Goal: Navigation & Orientation: Find specific page/section

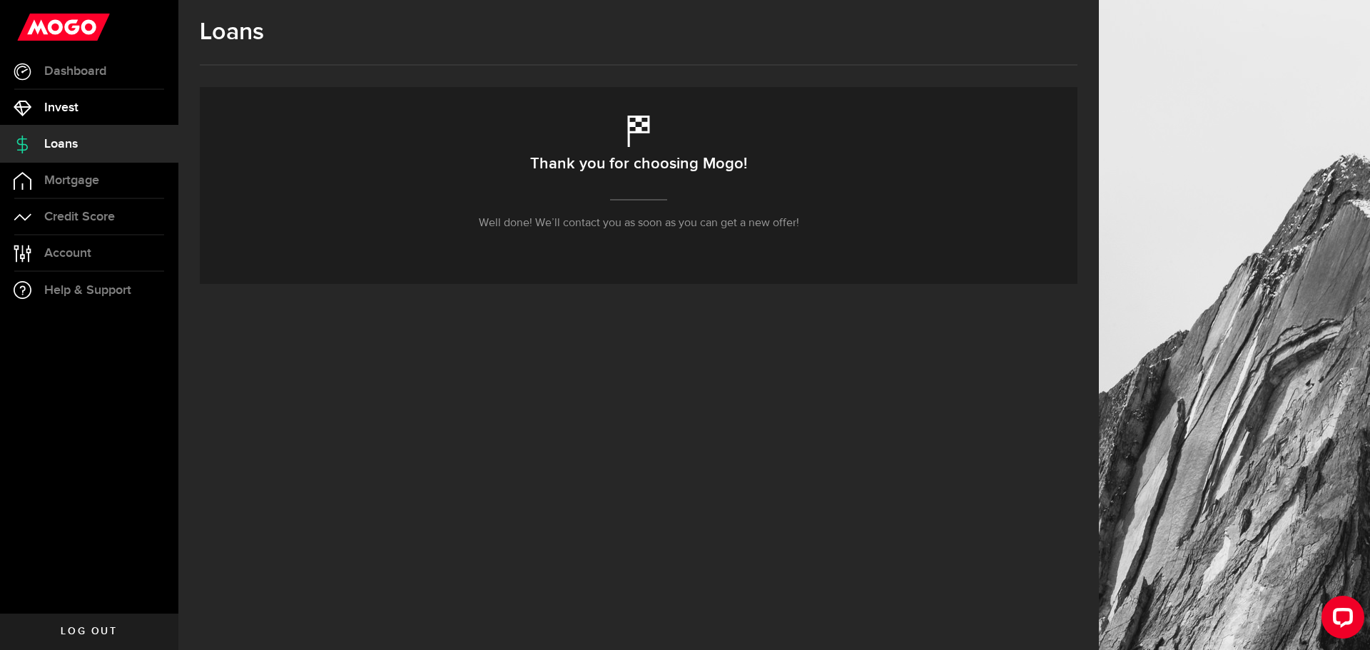
click at [90, 104] on link "Invest" at bounding box center [89, 108] width 178 height 36
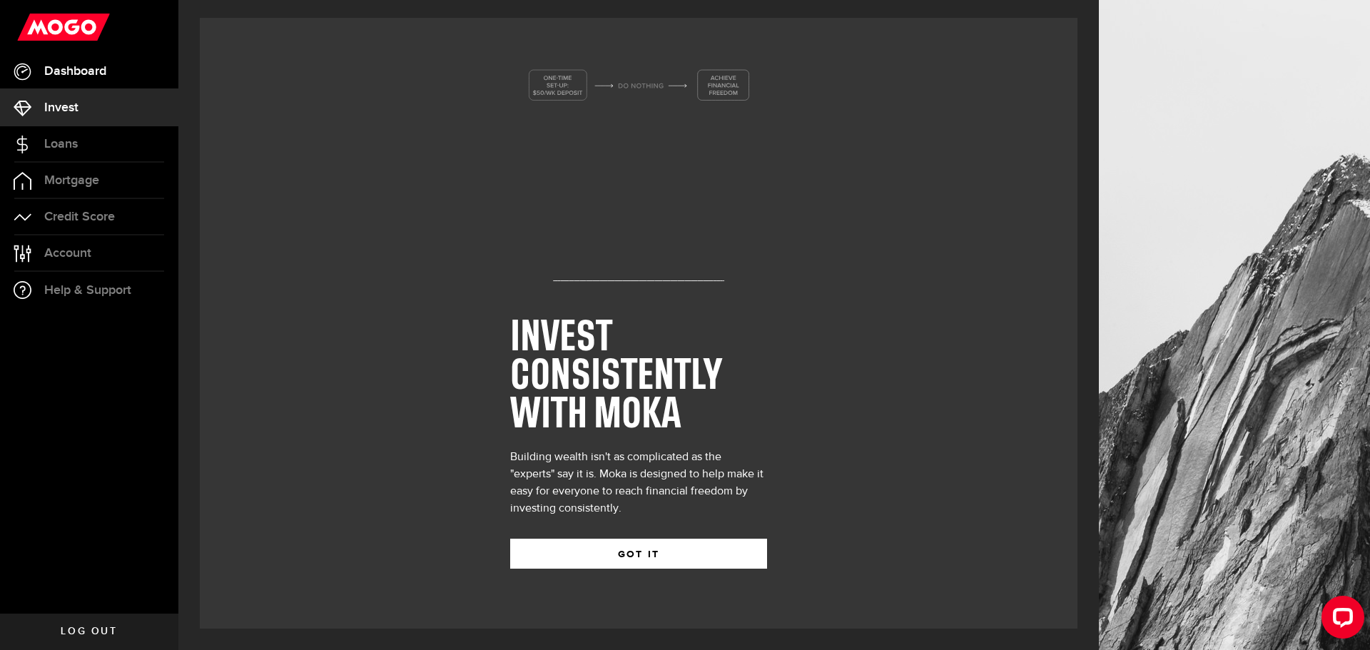
click at [91, 79] on link "Dashboard" at bounding box center [89, 72] width 178 height 36
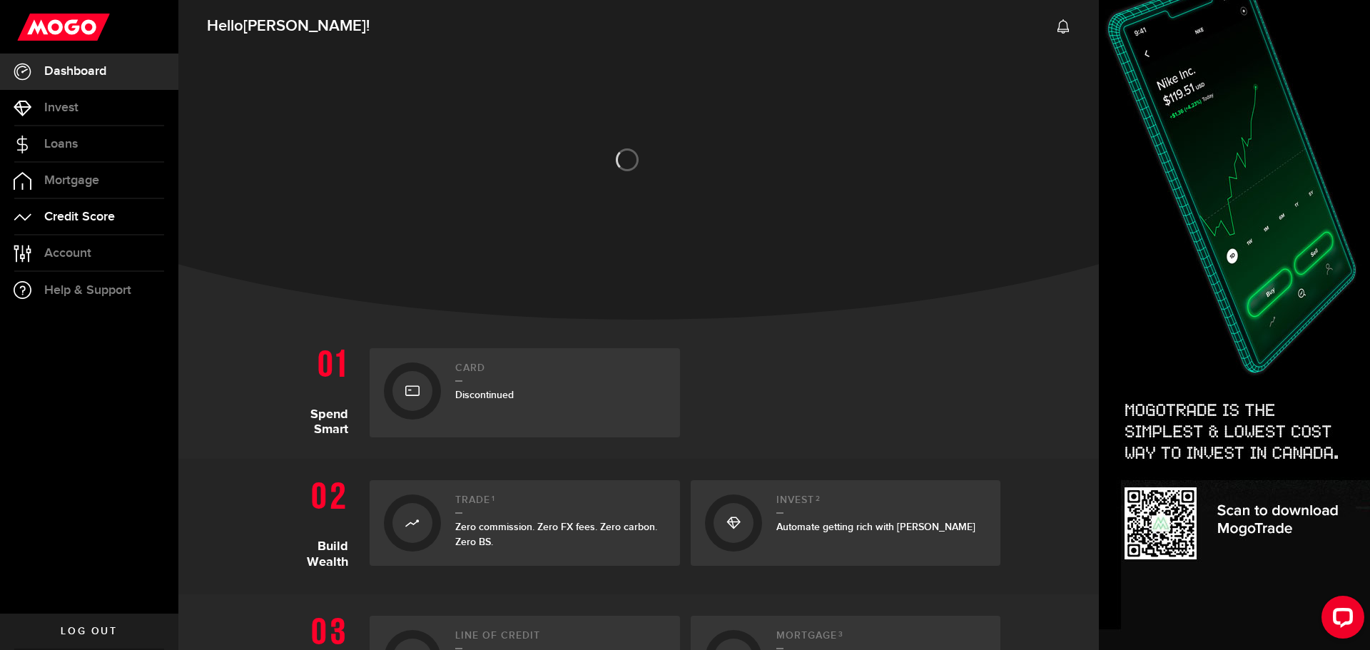
click at [92, 213] on span "Credit Score" at bounding box center [79, 216] width 71 height 13
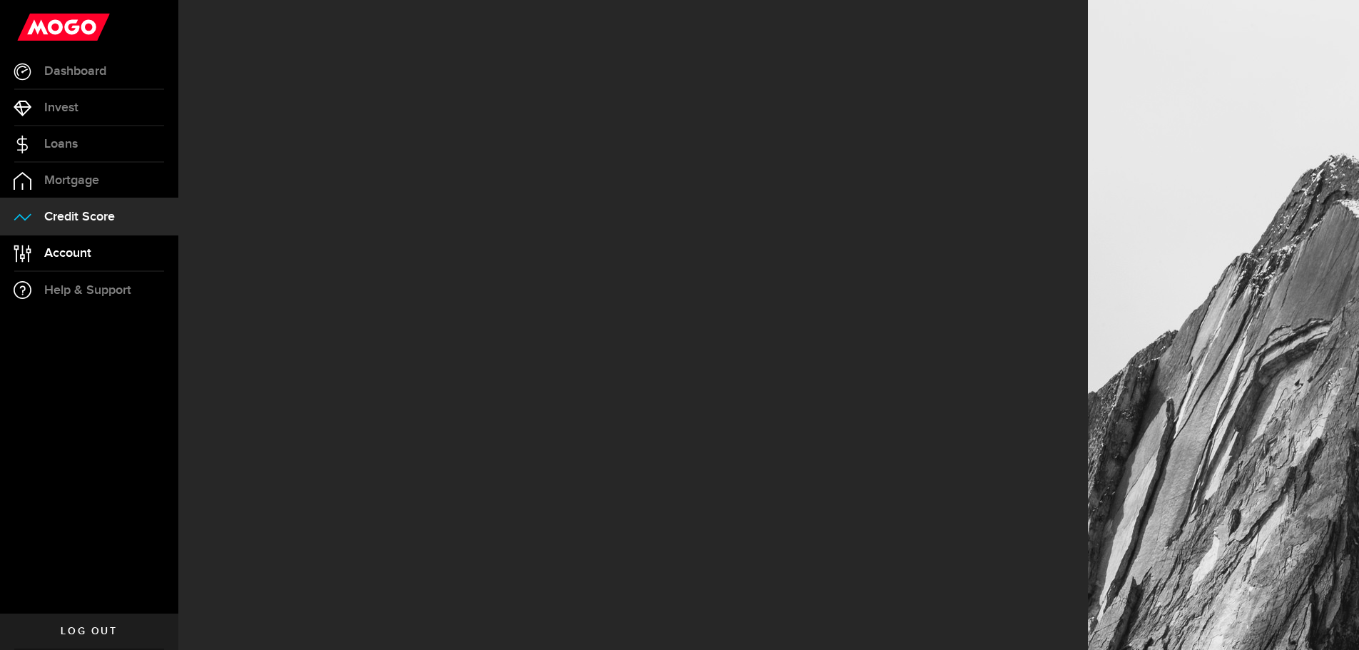
click at [93, 247] on link "Account Compte" at bounding box center [89, 253] width 178 height 36
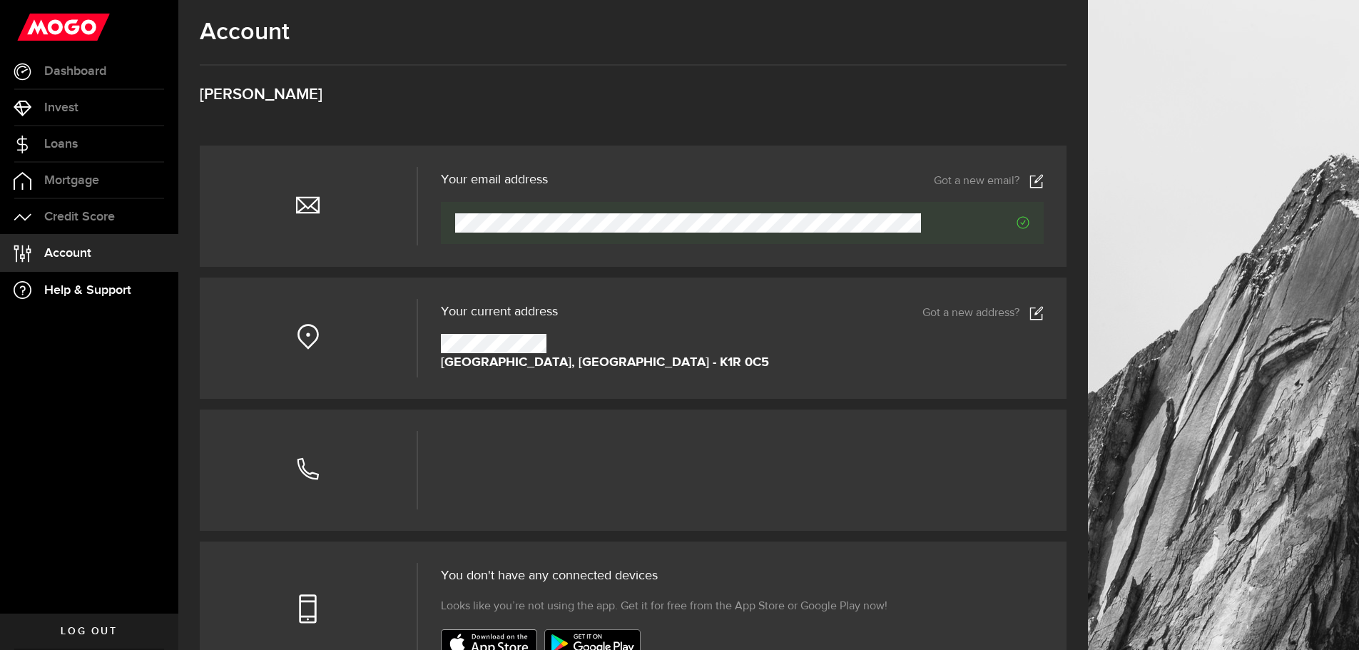
click at [90, 287] on span "Help & Support" at bounding box center [87, 290] width 87 height 13
